Goal: Task Accomplishment & Management: Manage account settings

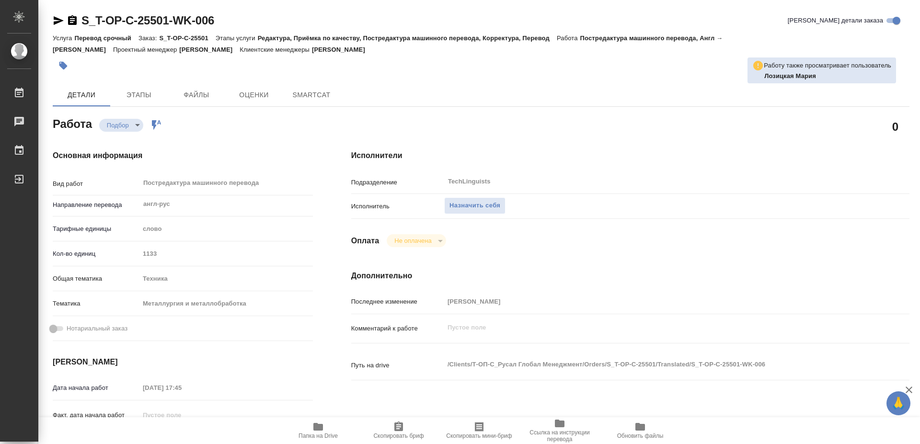
type textarea "x"
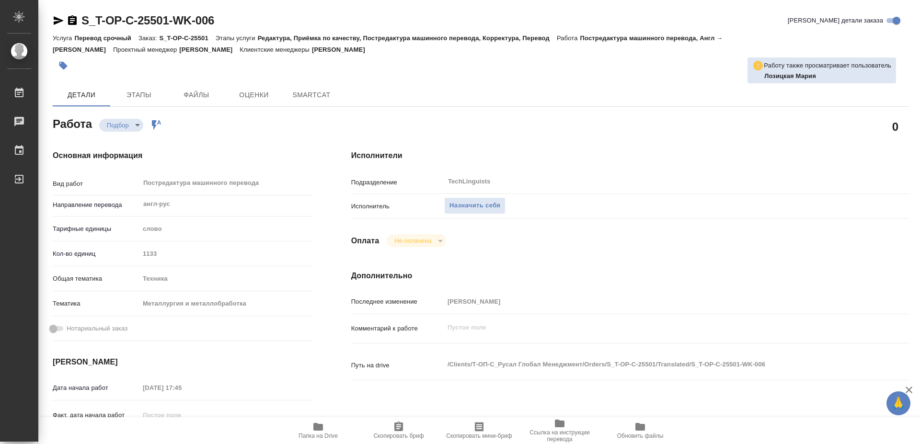
type textarea "x"
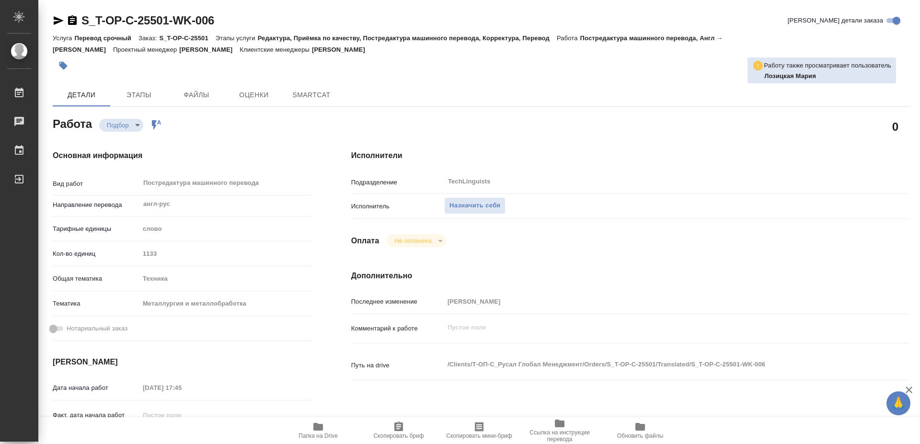
type textarea "x"
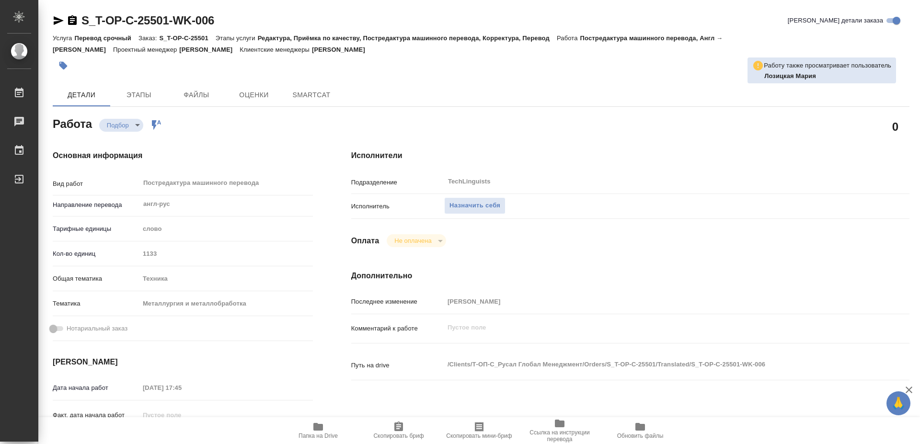
type textarea "x"
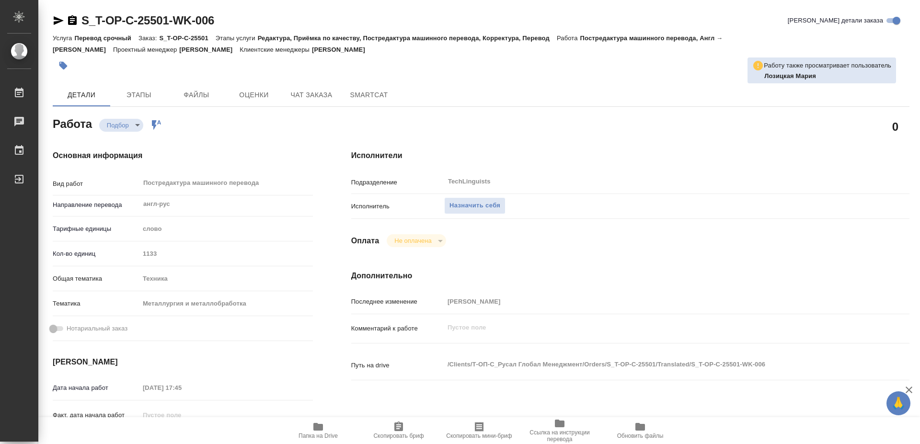
type textarea "x"
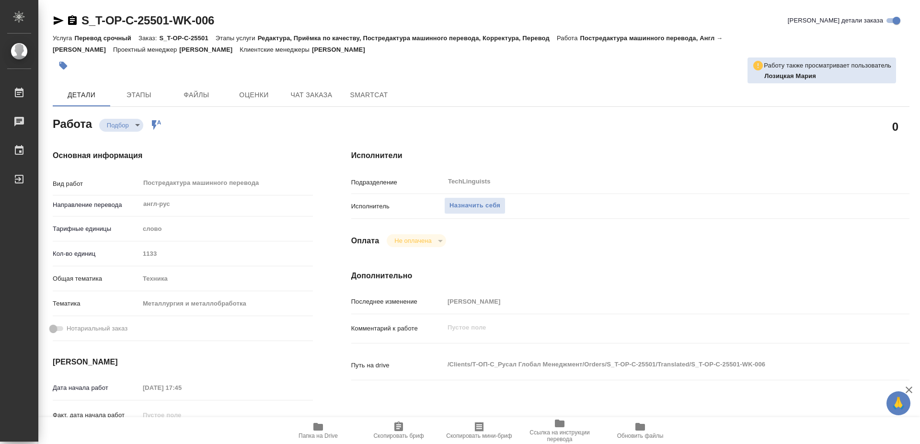
scroll to position [49, 0]
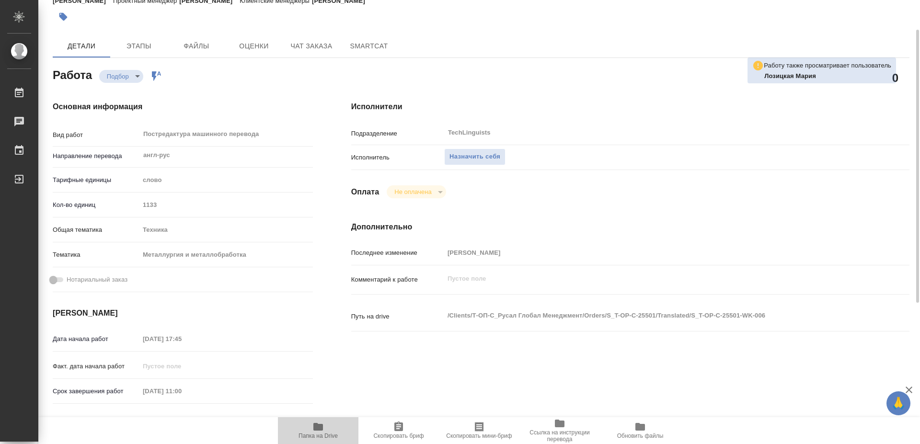
click at [314, 428] on icon "button" at bounding box center [318, 427] width 10 height 8
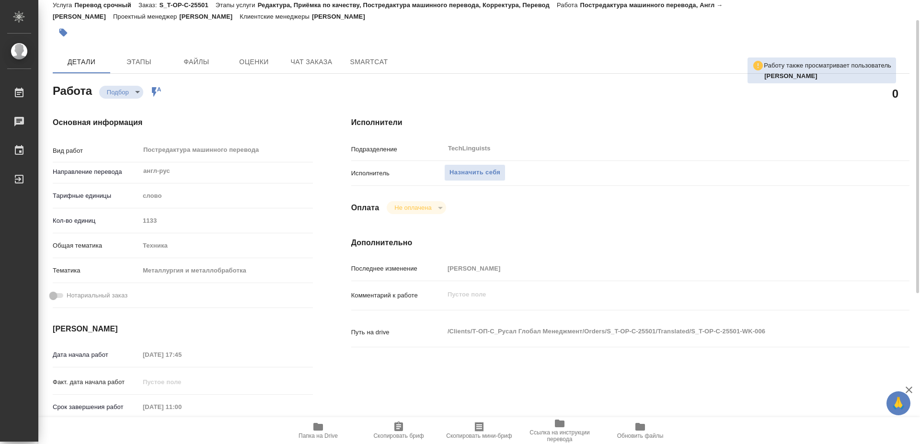
scroll to position [0, 0]
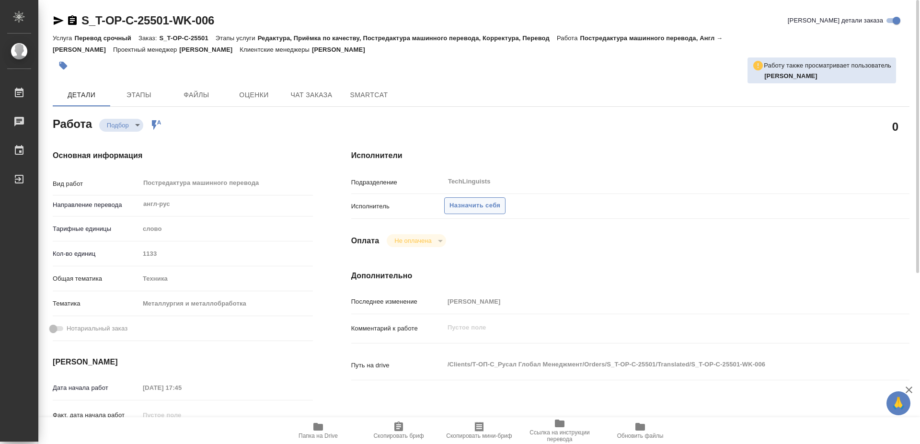
click at [474, 200] on span "Назначить себя" at bounding box center [474, 205] width 51 height 11
type textarea "x"
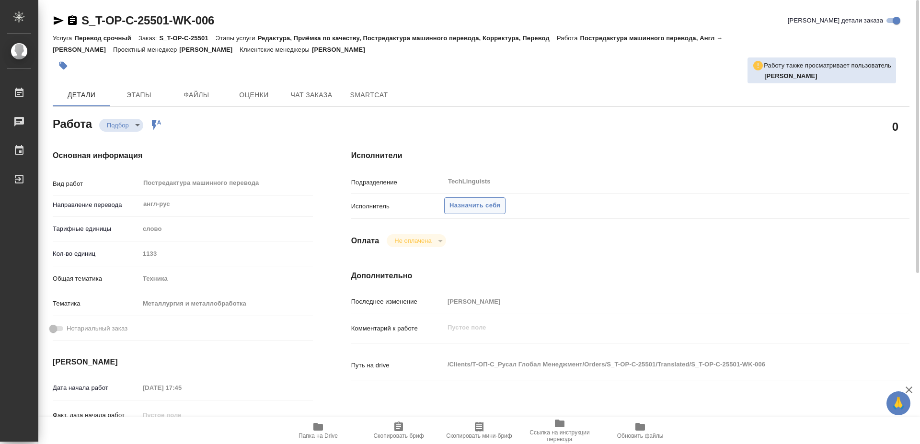
type textarea "x"
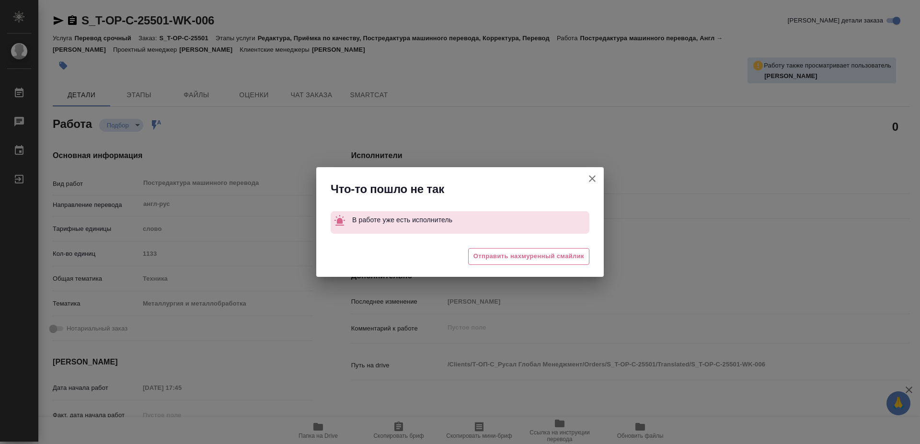
click at [593, 178] on icon "button" at bounding box center [592, 178] width 7 height 7
type textarea "x"
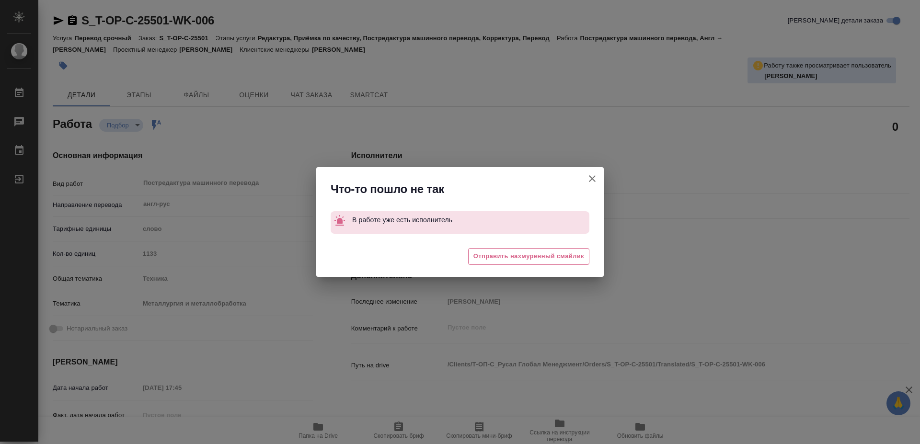
type textarea "x"
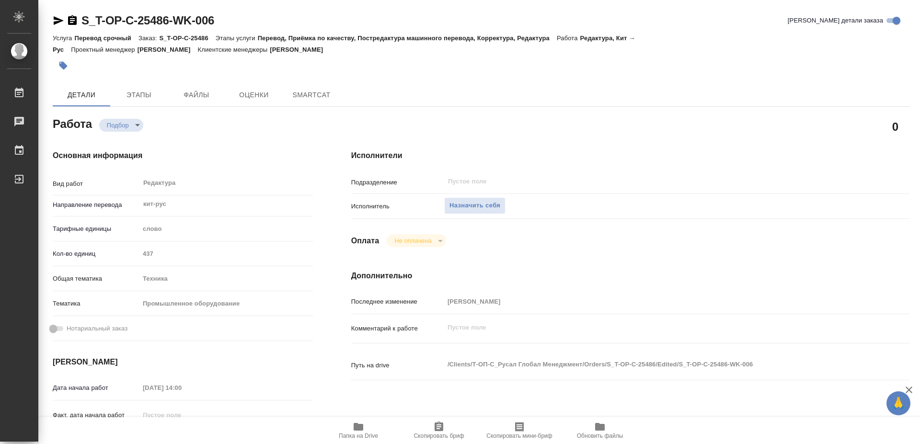
type textarea "x"
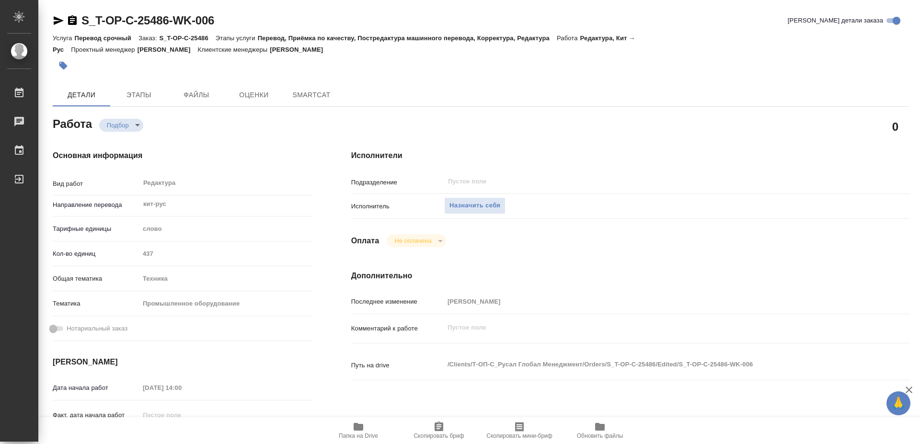
type textarea "x"
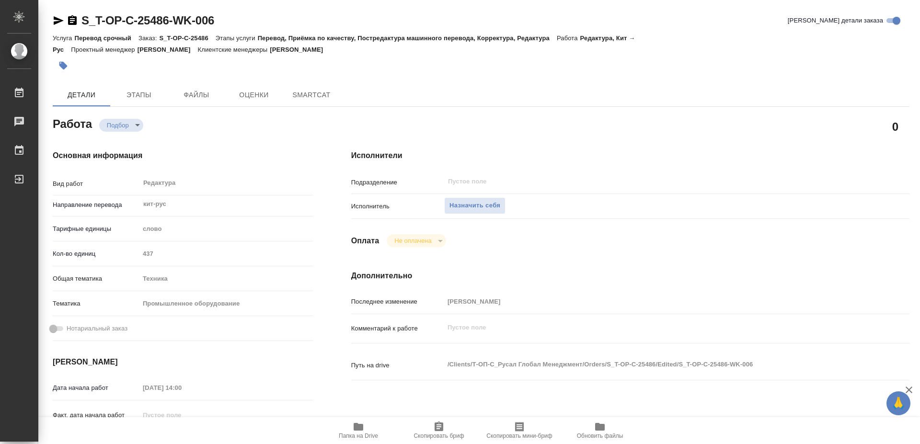
type textarea "x"
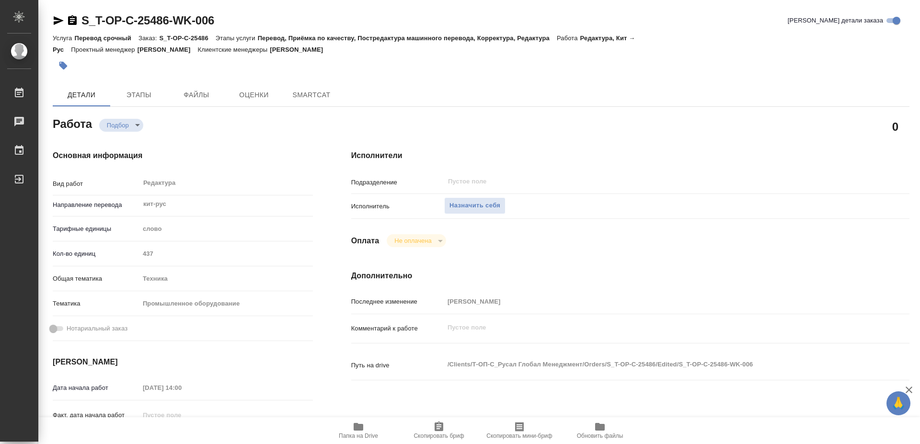
type textarea "x"
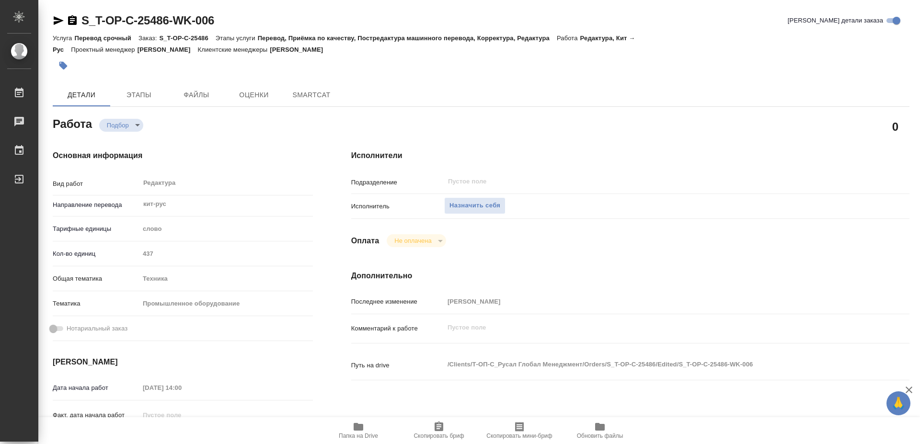
type textarea "x"
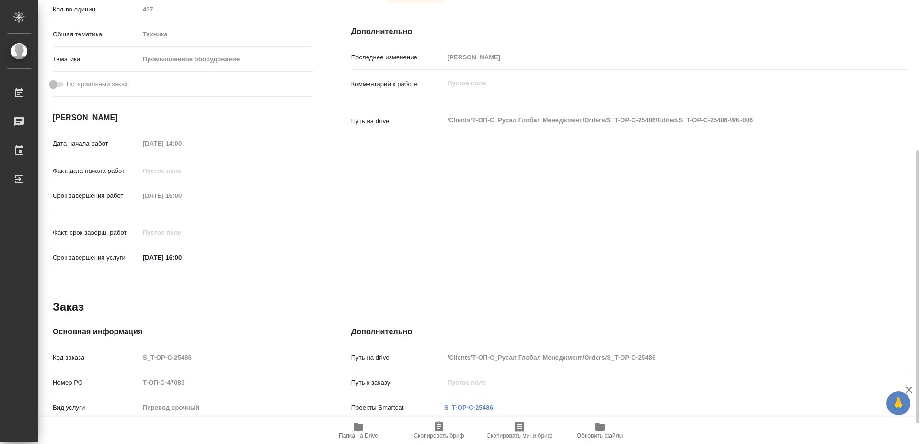
scroll to position [277, 0]
